Goal: Navigation & Orientation: Find specific page/section

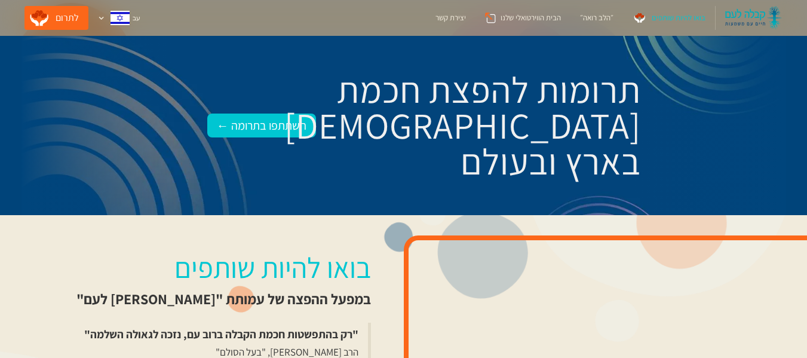
drag, startPoint x: 0, startPoint y: 0, endPoint x: 774, endPoint y: 20, distance: 774.3
click at [774, 20] on img at bounding box center [753, 18] width 57 height 24
click at [587, 13] on div "״הלב רואה״" at bounding box center [596, 18] width 33 height 12
